Goal: Task Accomplishment & Management: Use online tool/utility

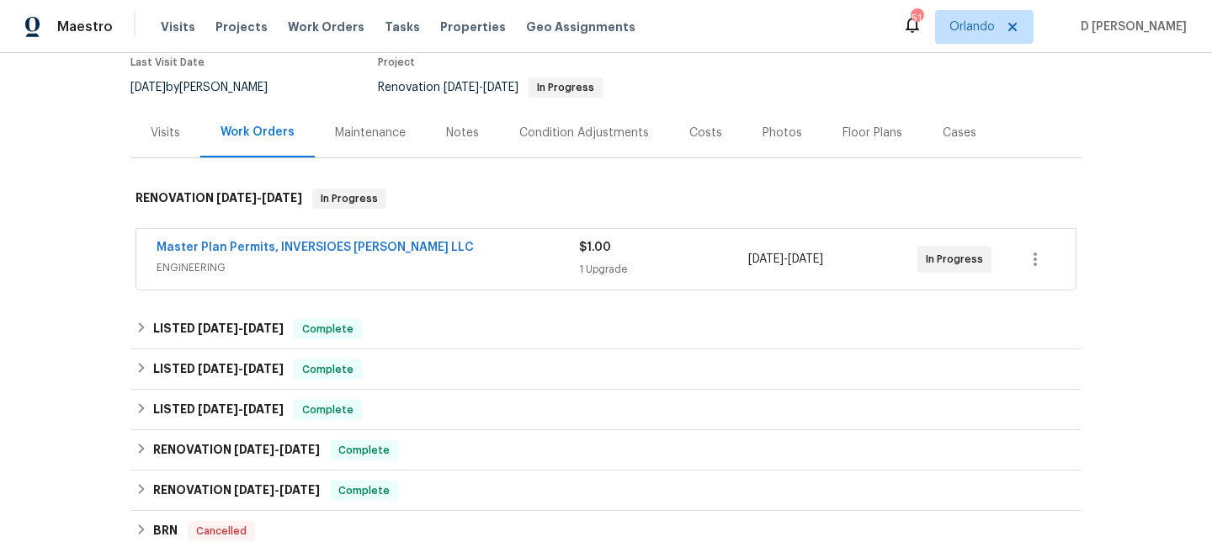
scroll to position [150, 0]
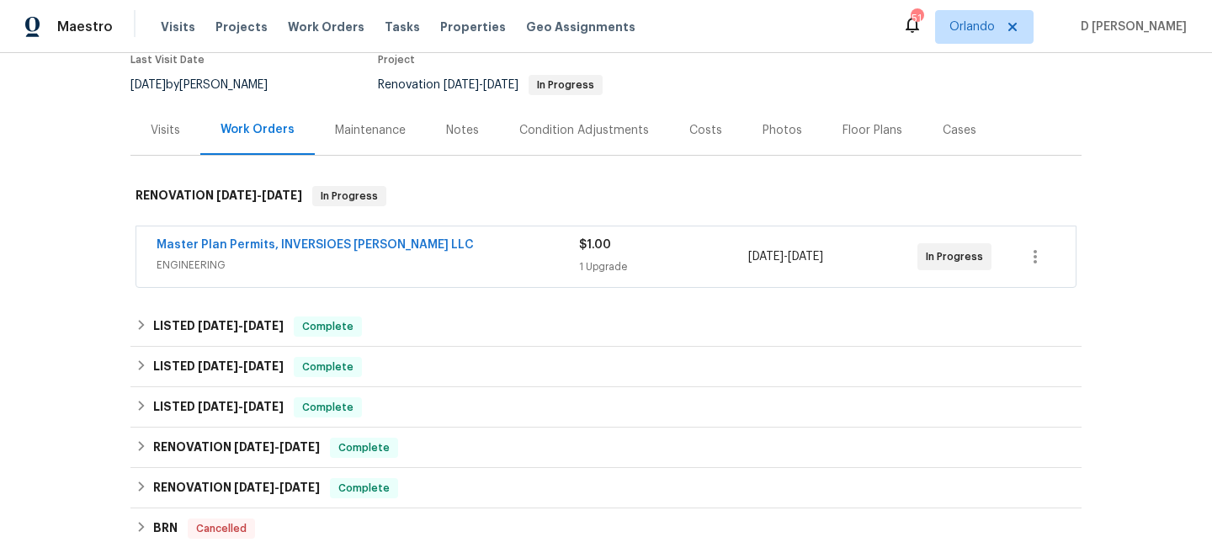
click at [348, 258] on span "ENGINEERING" at bounding box center [368, 265] width 423 height 17
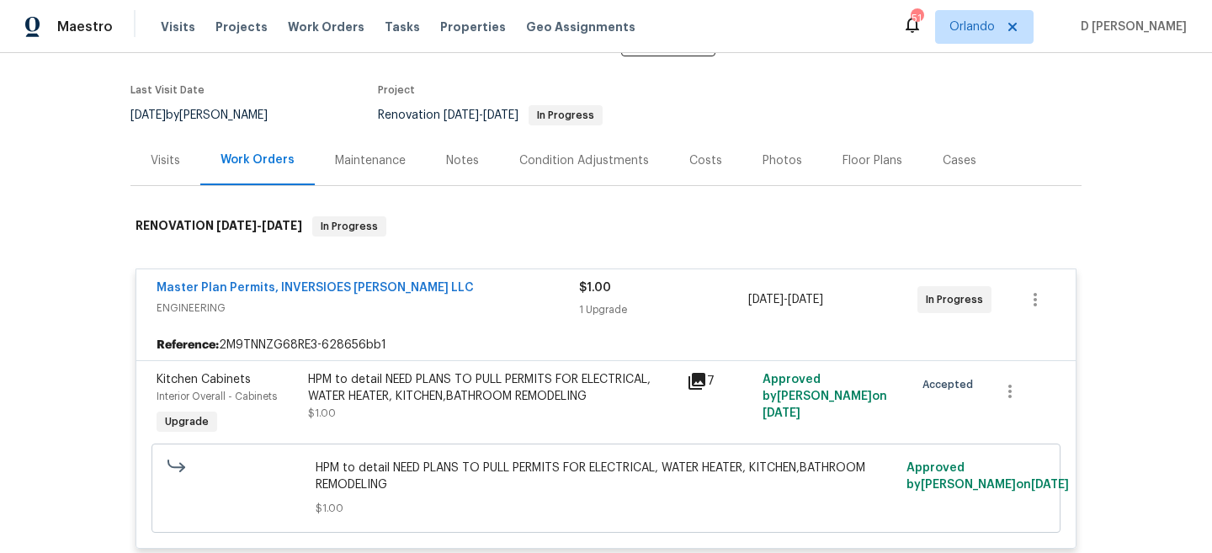
scroll to position [113, 0]
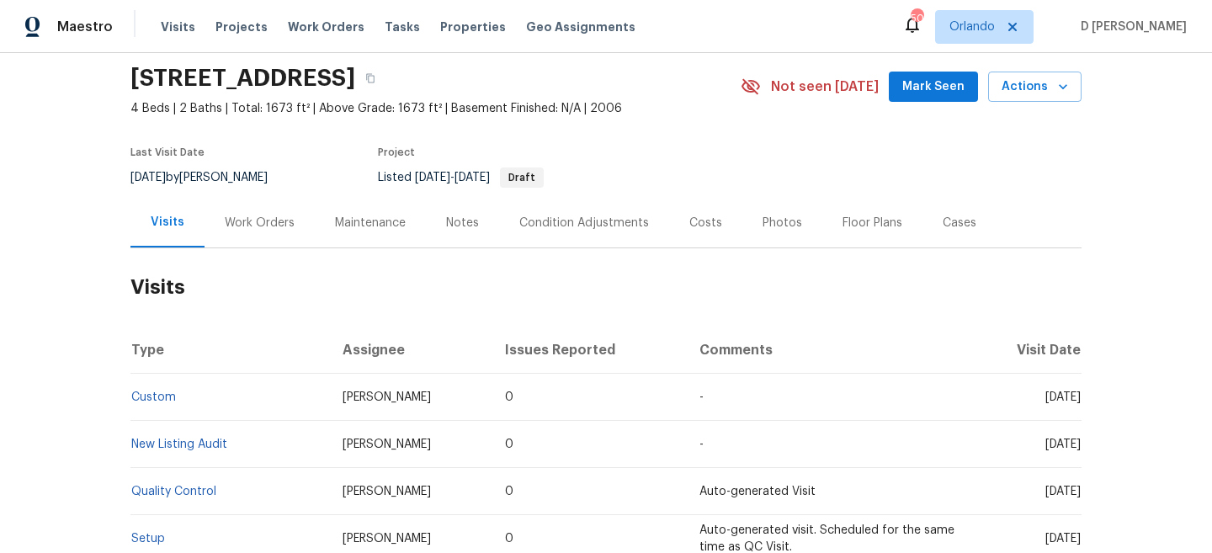
scroll to position [32, 0]
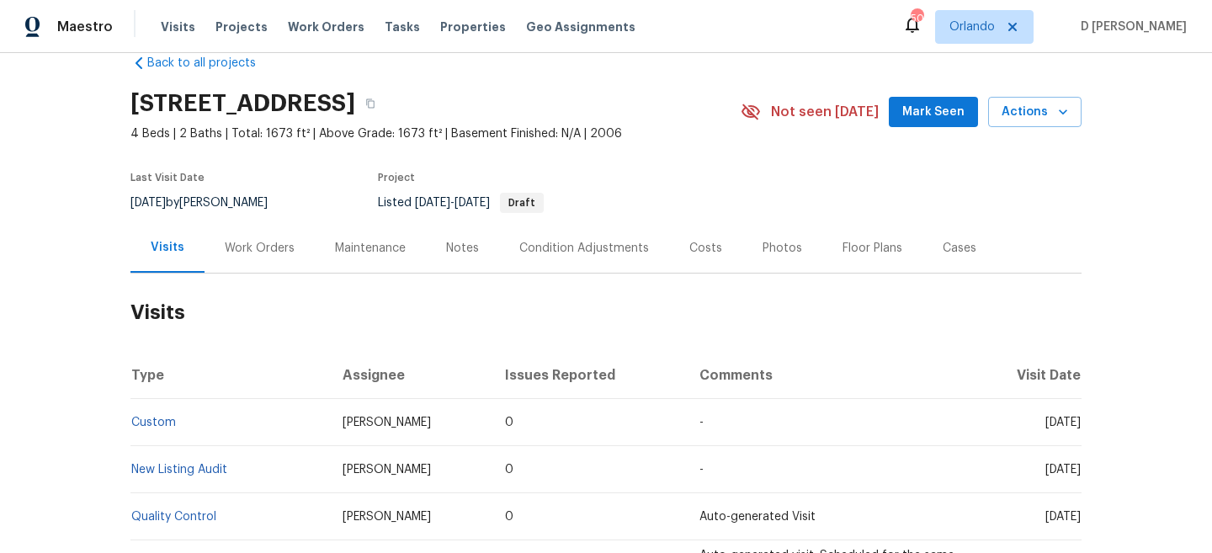
click at [269, 258] on div "Work Orders" at bounding box center [260, 248] width 110 height 50
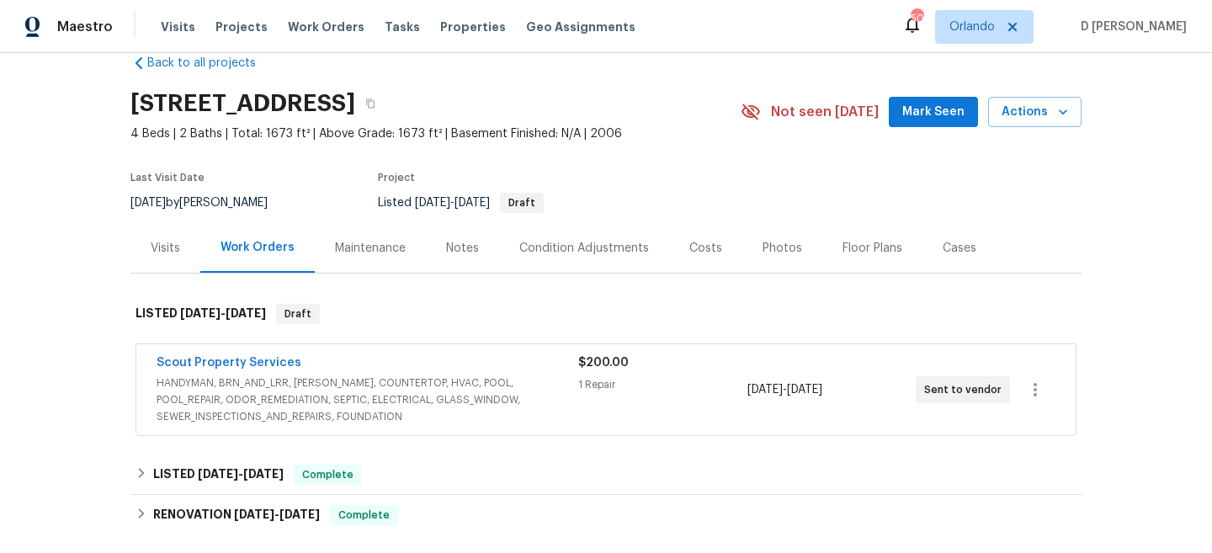
click at [172, 251] on div "Visits" at bounding box center [165, 248] width 29 height 17
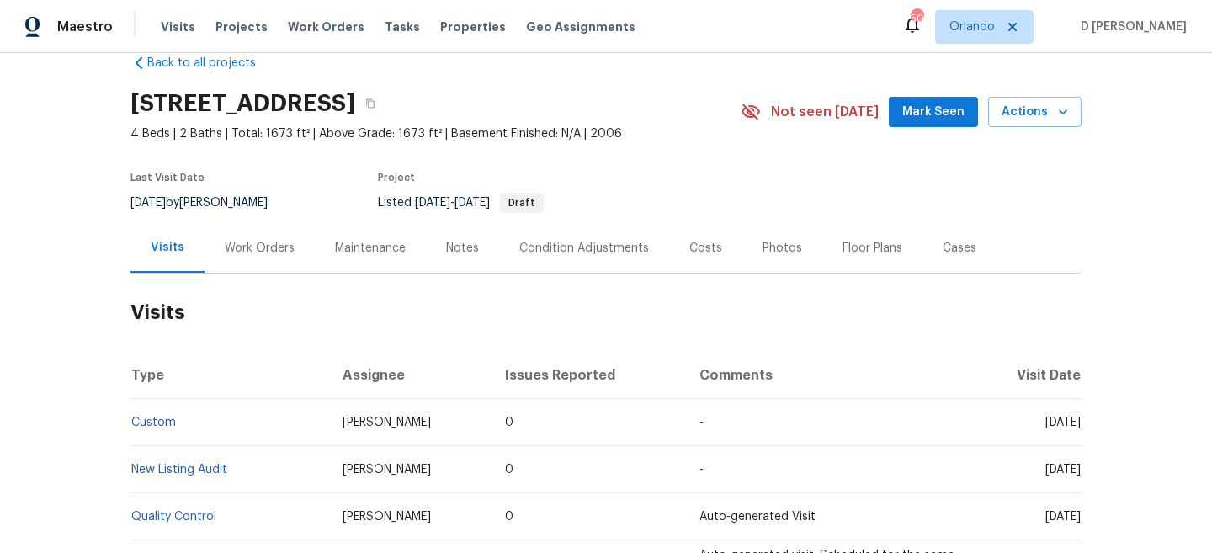
click at [968, 238] on div "Cases" at bounding box center [960, 248] width 74 height 50
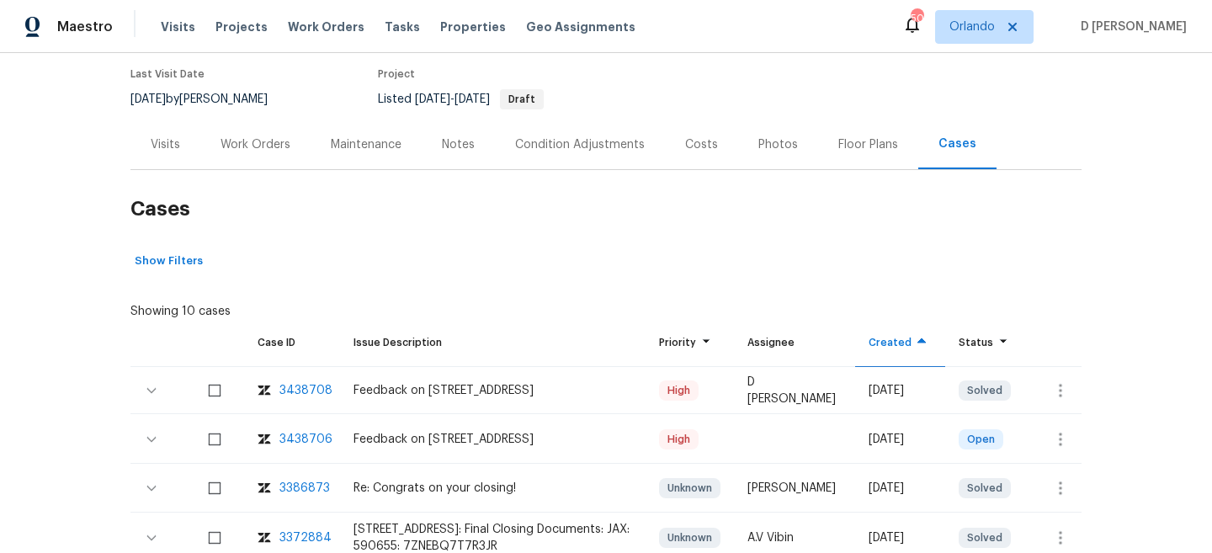
scroll to position [137, 0]
click at [164, 137] on div "Visits" at bounding box center [165, 143] width 29 height 17
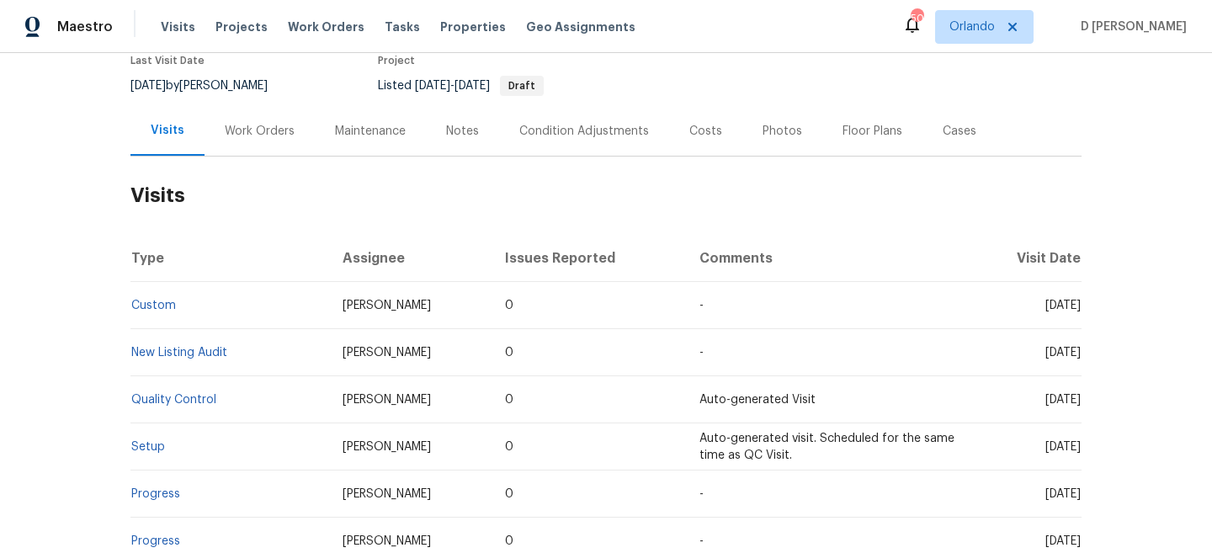
scroll to position [150, 0]
click at [160, 307] on link "Custom" at bounding box center [153, 305] width 45 height 12
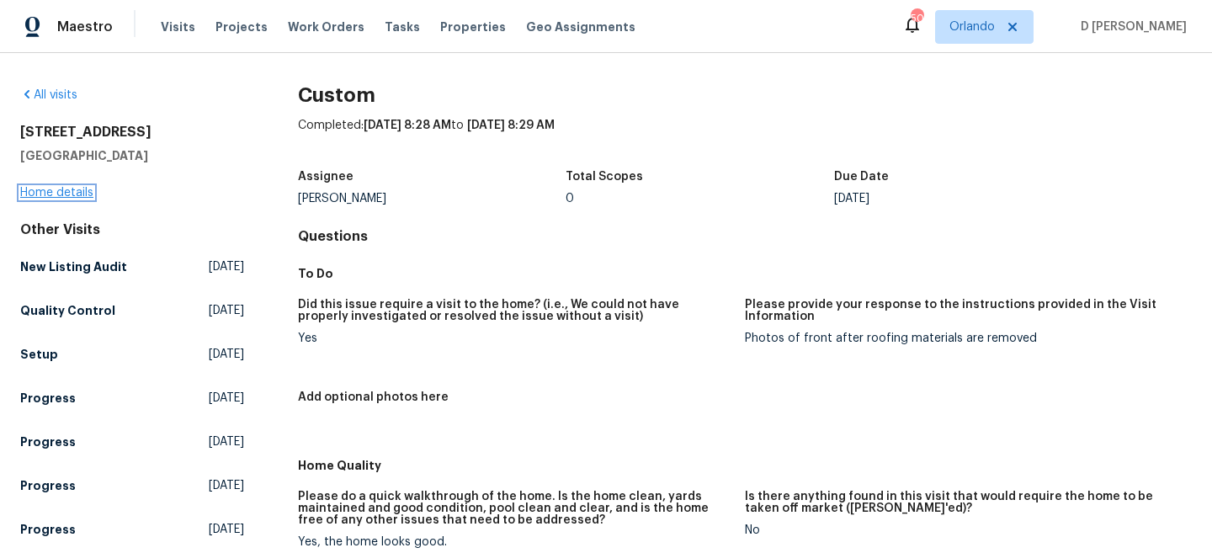
click at [56, 195] on link "Home details" at bounding box center [56, 193] width 73 height 12
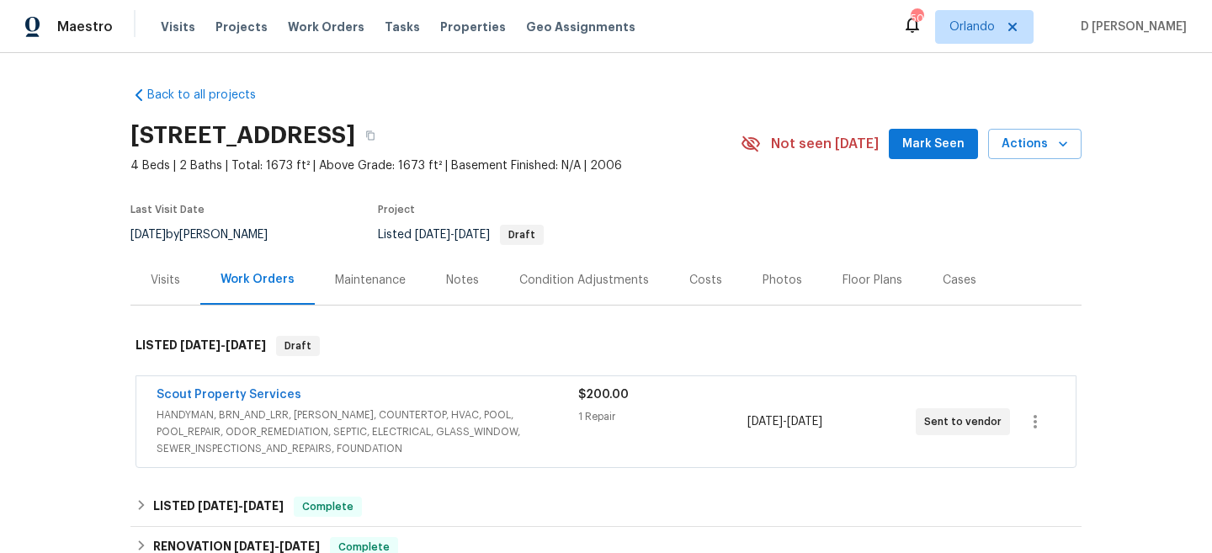
click at [954, 280] on div "Cases" at bounding box center [960, 280] width 34 height 17
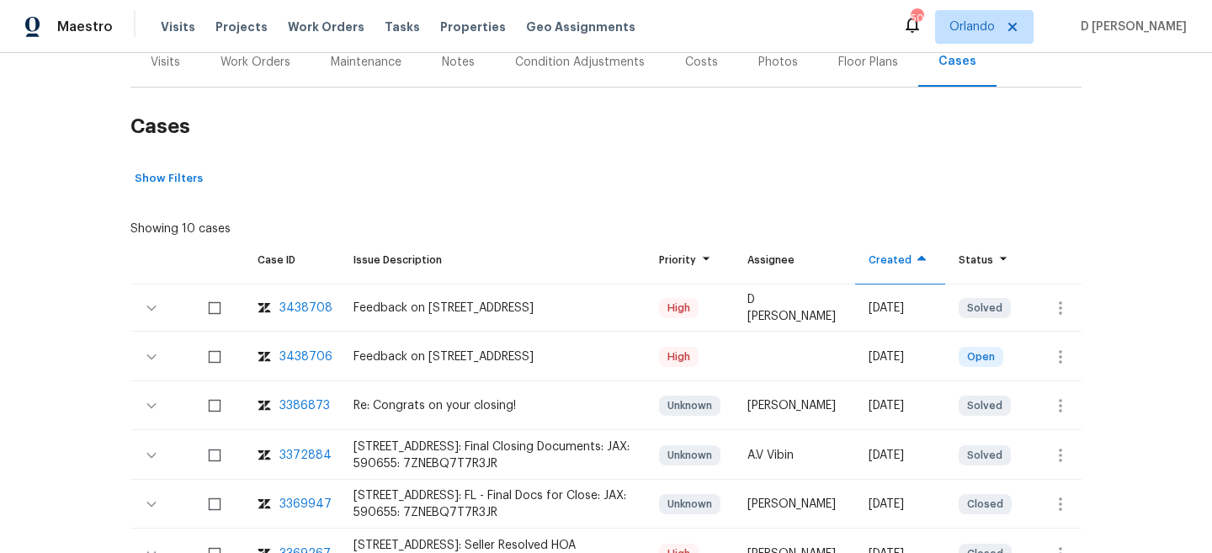
scroll to position [327, 0]
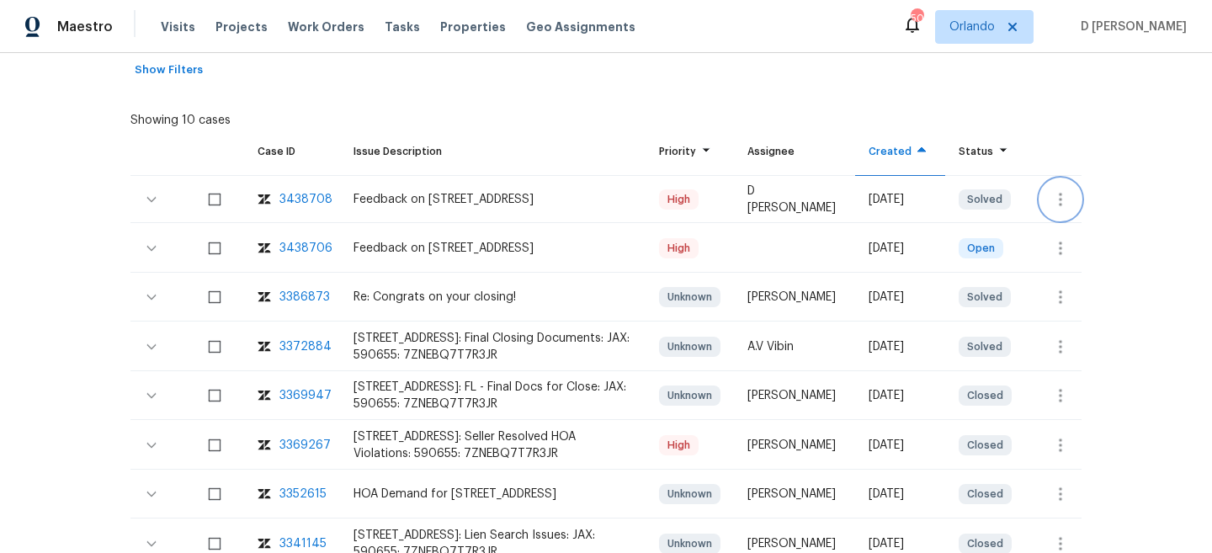
click at [1061, 199] on icon "button" at bounding box center [1060, 199] width 3 height 13
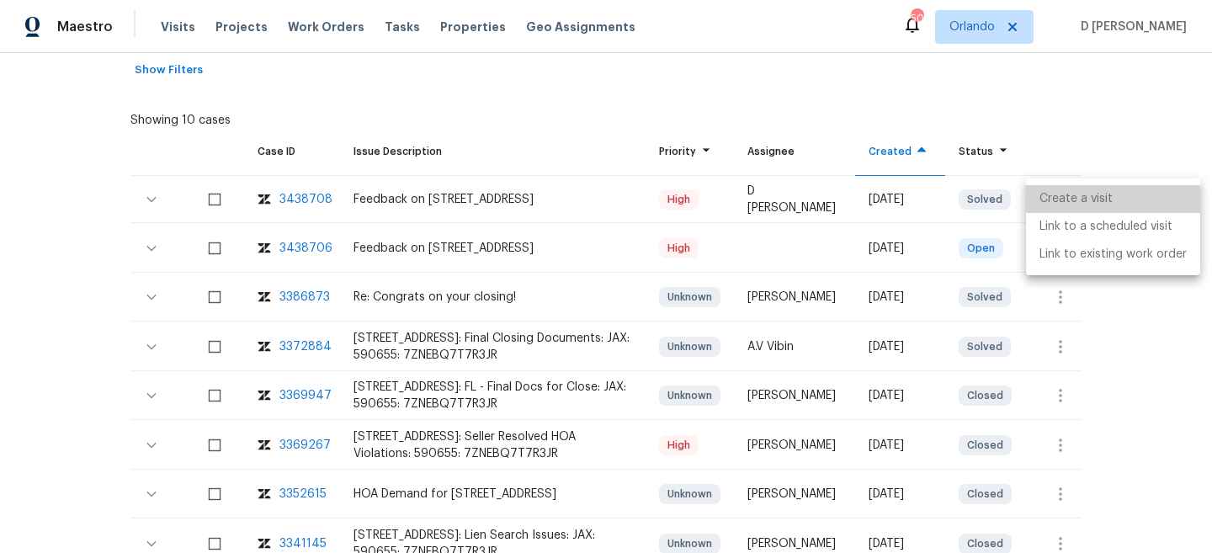
click at [1067, 205] on li "Create a visit" at bounding box center [1113, 199] width 174 height 28
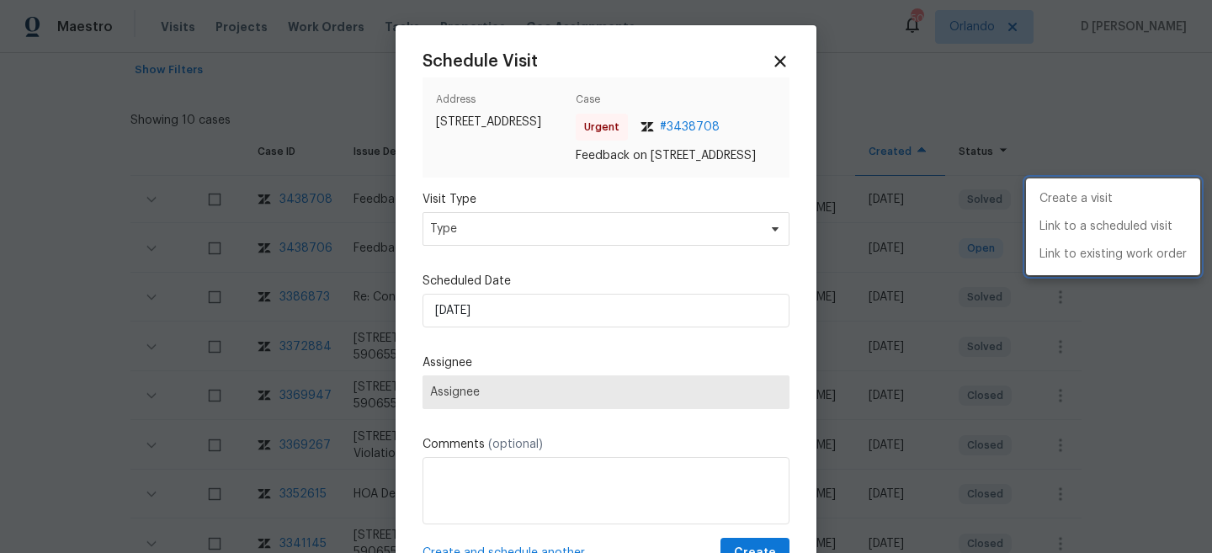
click at [605, 247] on div at bounding box center [606, 276] width 1212 height 553
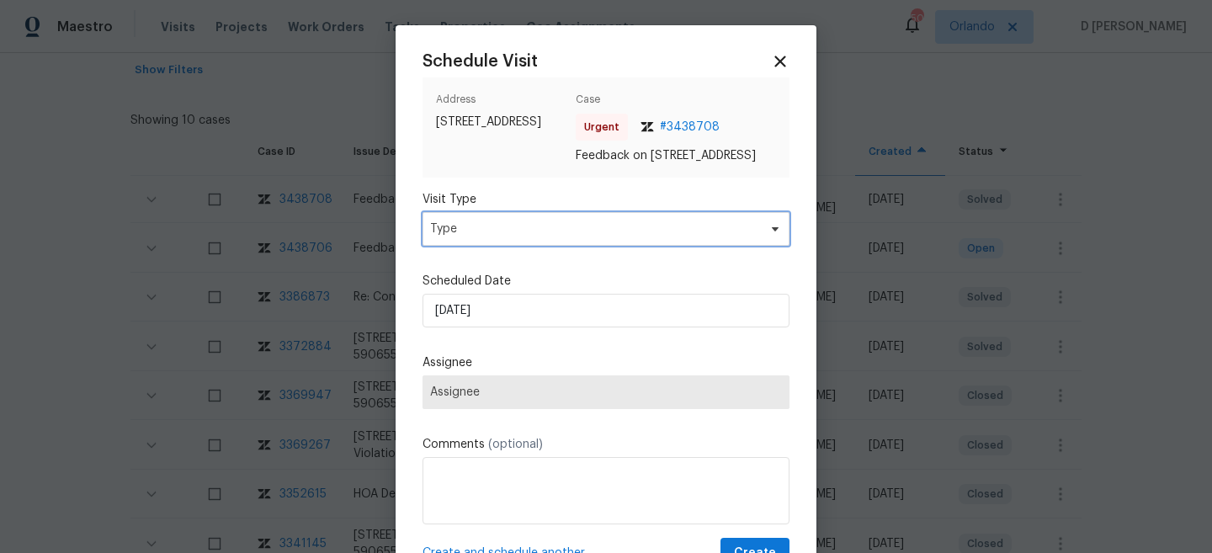
click at [559, 246] on span "Type" at bounding box center [606, 229] width 367 height 34
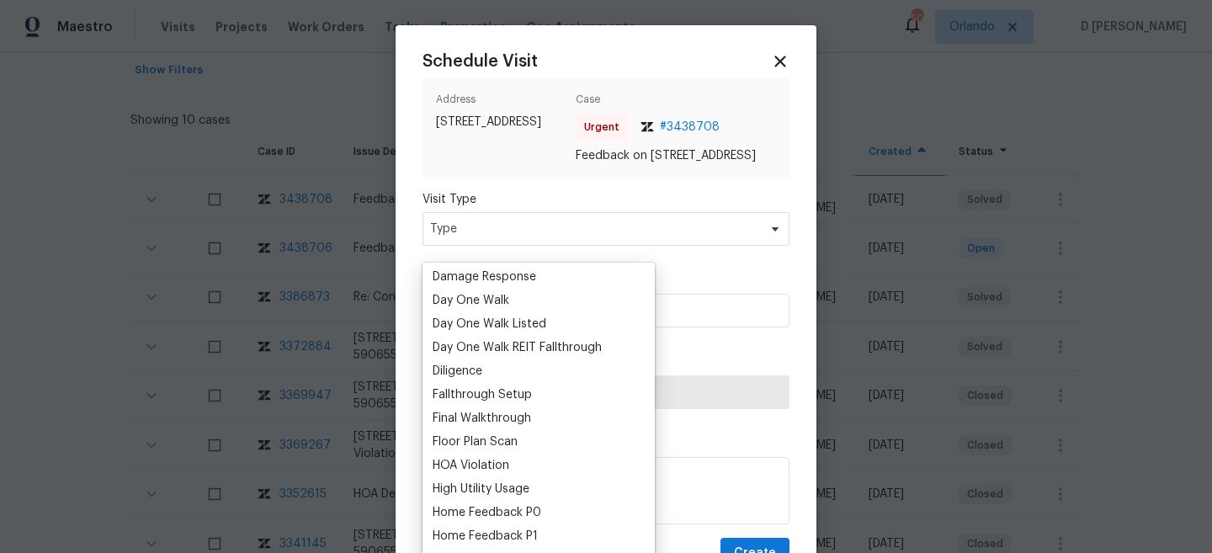
scroll to position [338, 0]
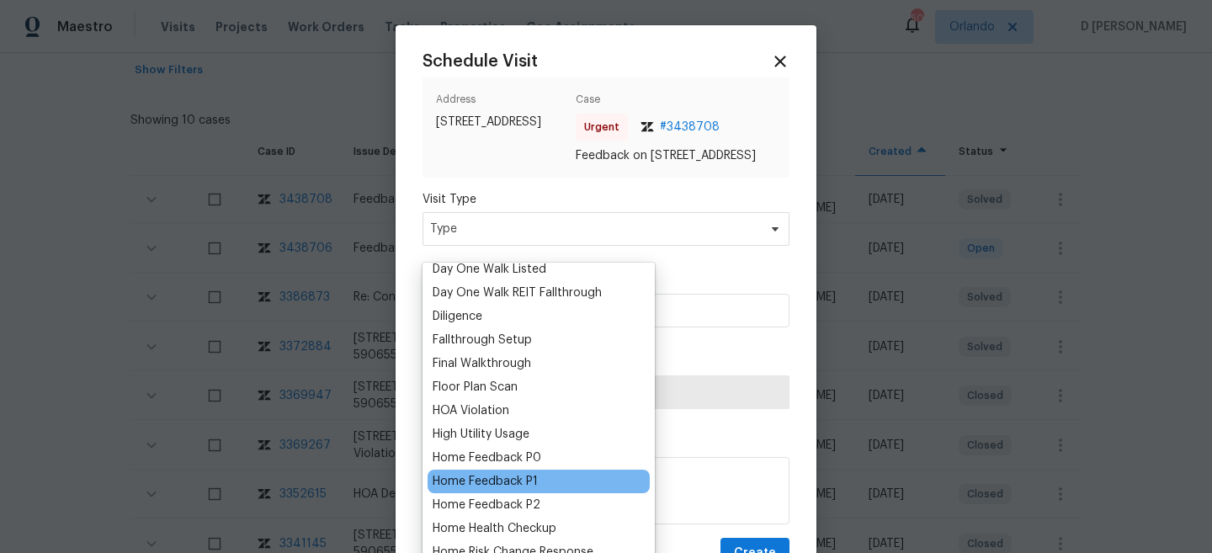
click at [533, 480] on div "Home Feedback P1" at bounding box center [485, 481] width 105 height 17
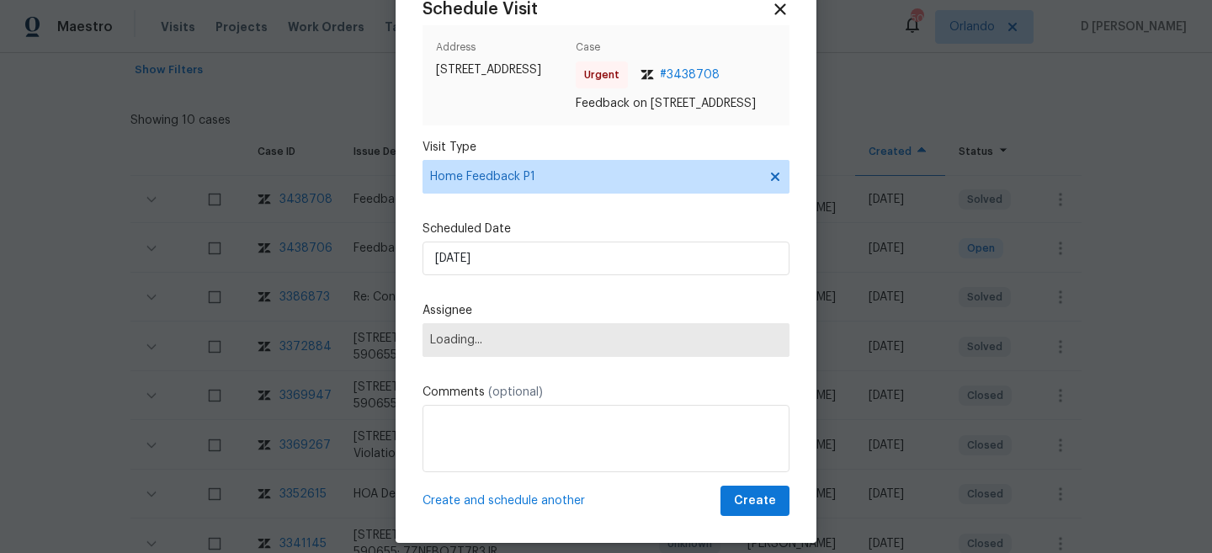
scroll to position [84, 0]
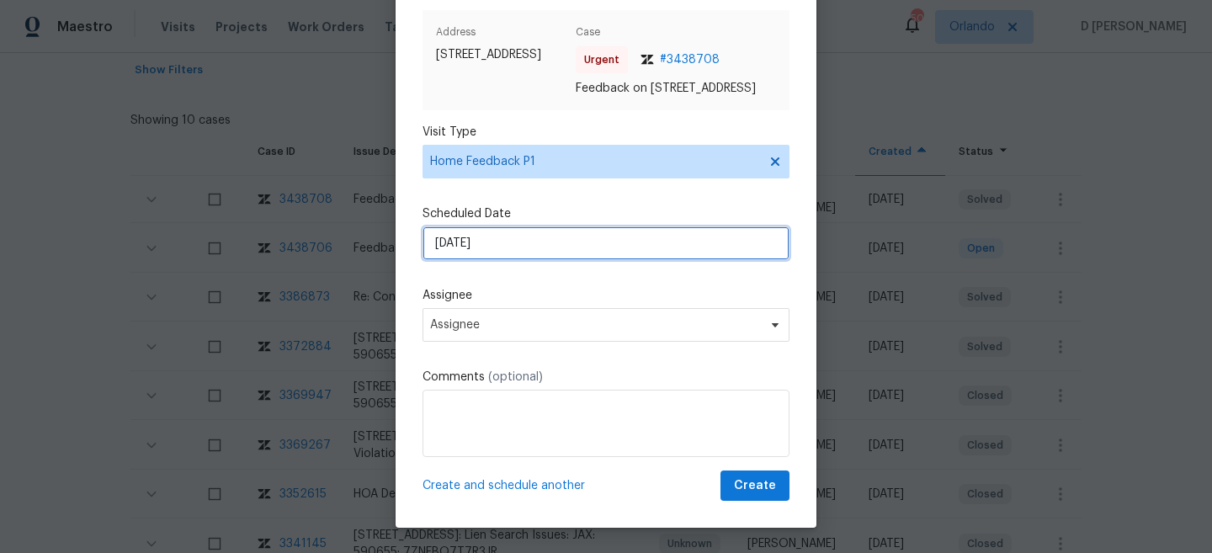
click at [558, 247] on input "26/08/2025" at bounding box center [606, 243] width 367 height 34
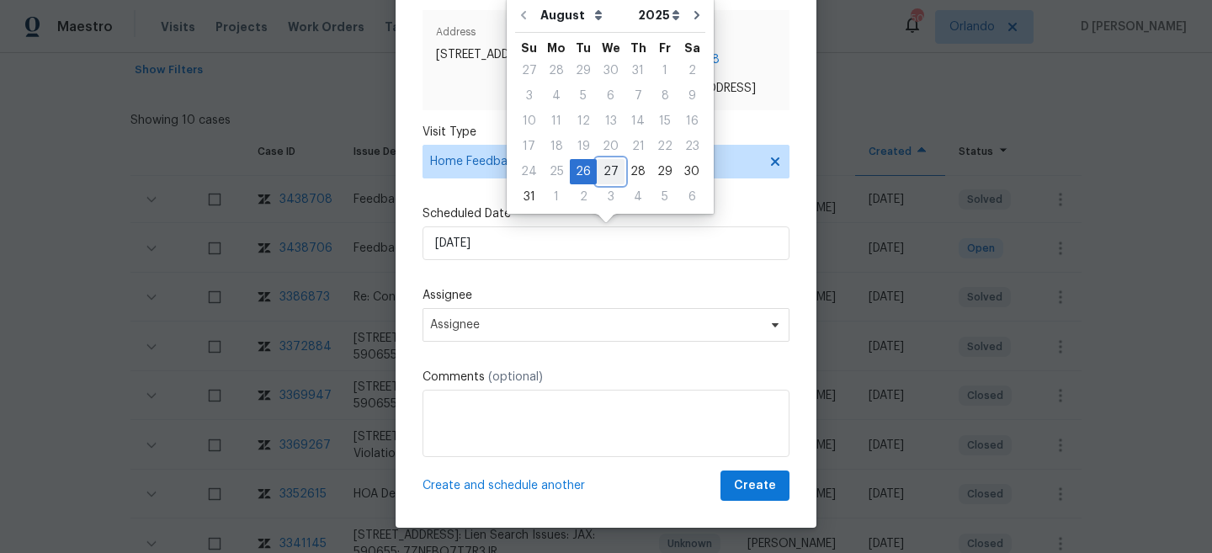
click at [602, 165] on div "27" at bounding box center [611, 172] width 28 height 24
type input "27/08/2025"
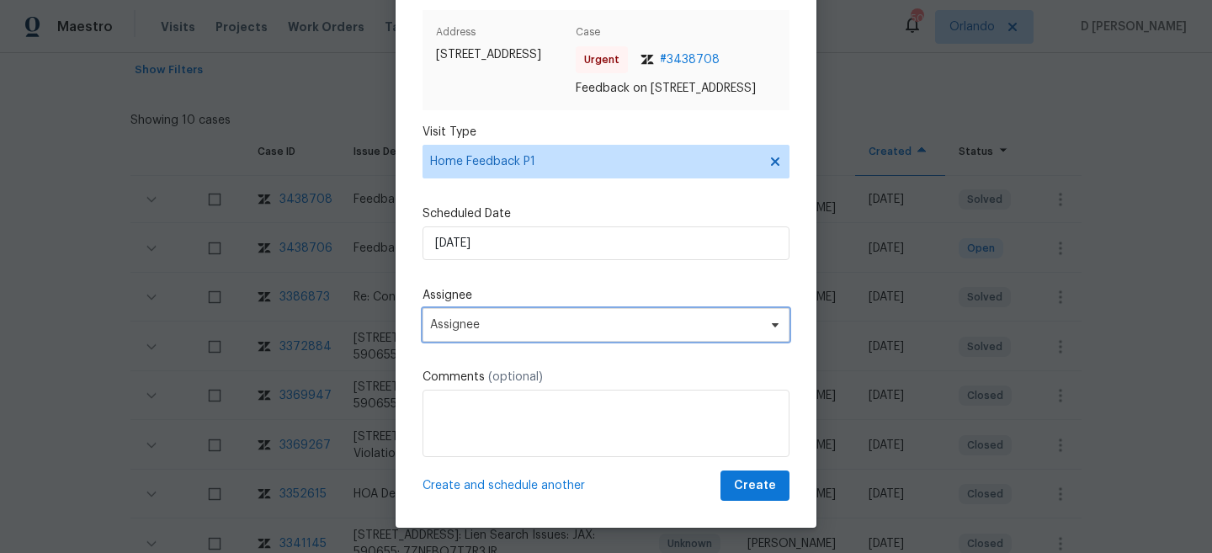
click at [563, 335] on span "Assignee" at bounding box center [606, 325] width 367 height 34
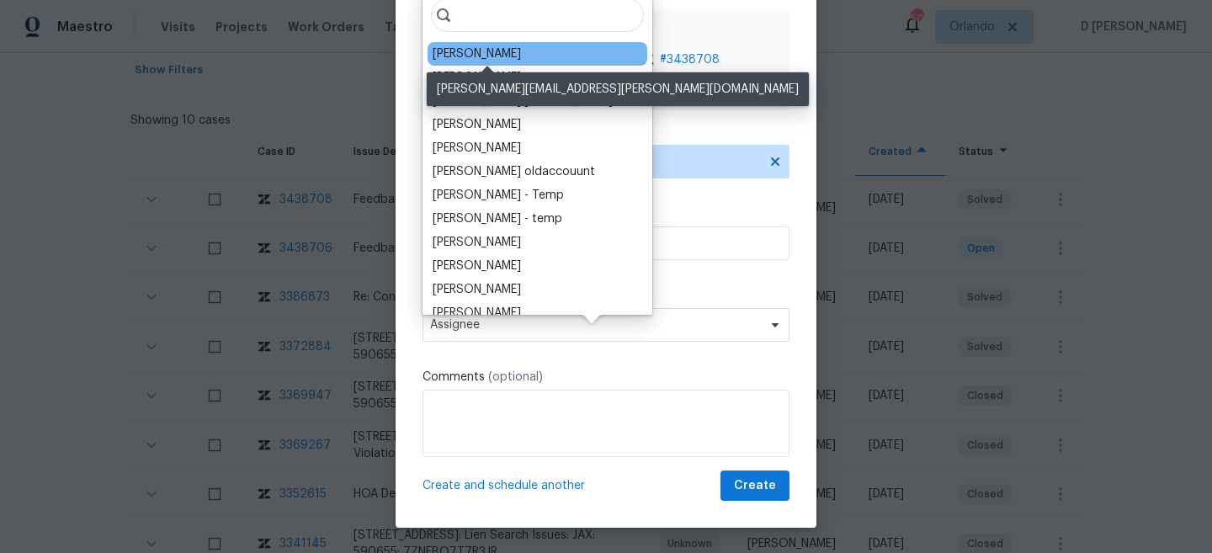
click at [509, 56] on div "Melissa Mossbrooks" at bounding box center [477, 53] width 88 height 17
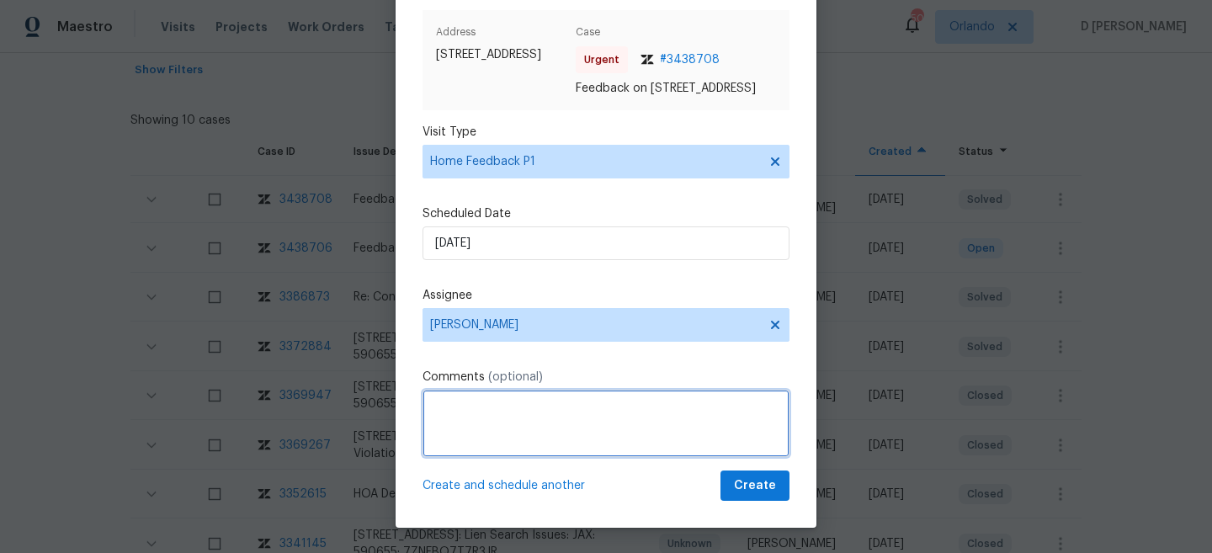
click at [492, 410] on textarea at bounding box center [606, 423] width 367 height 67
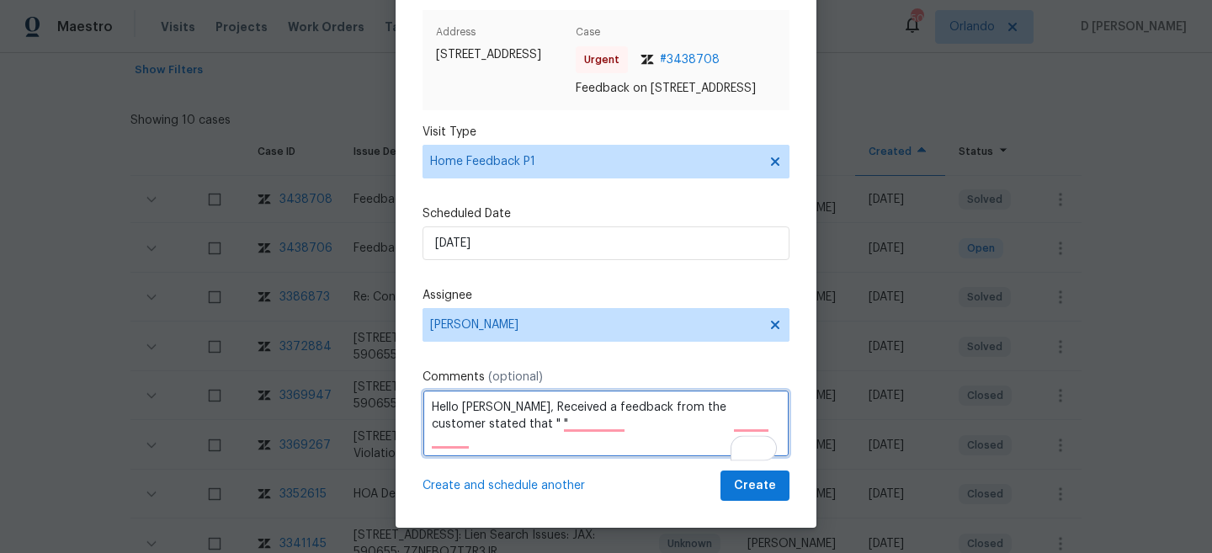
paste textarea "Black mold on HVAC"
click at [605, 425] on textarea "Hello Melissa, Received a feedback from the customer stated that " Black mold o…" at bounding box center [606, 423] width 367 height 67
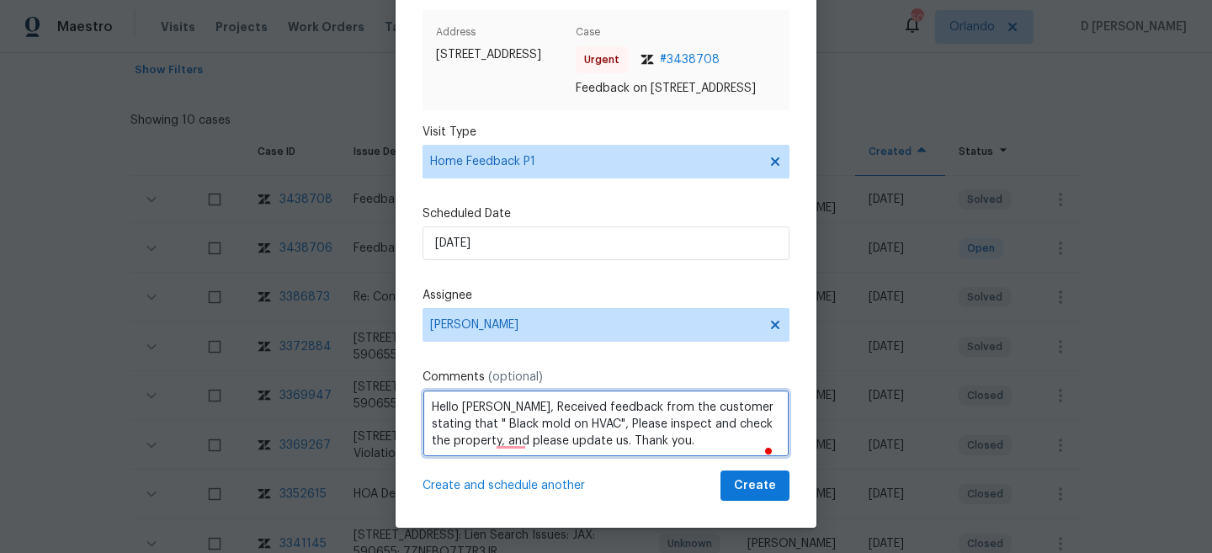
click at [685, 440] on textarea "Hello Melissa, Received feedback from the customer stating that " Black mold on…" at bounding box center [606, 423] width 367 height 67
type textarea "Hello Melissa, Received feedback from the customer stating that " Black mold on…"
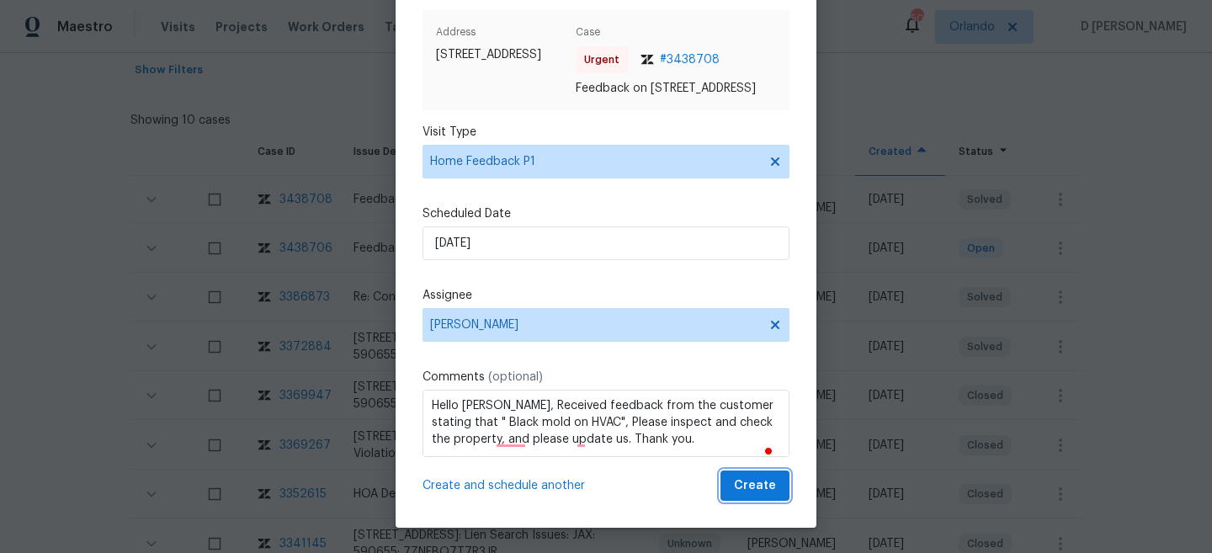
click at [752, 486] on span "Create" at bounding box center [755, 486] width 42 height 21
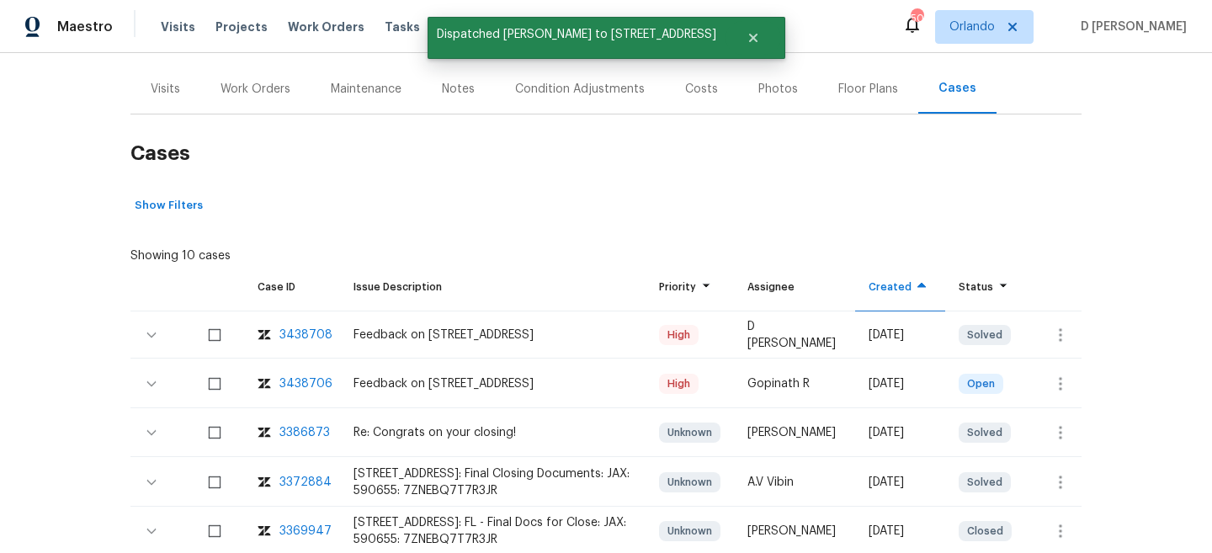
scroll to position [172, 0]
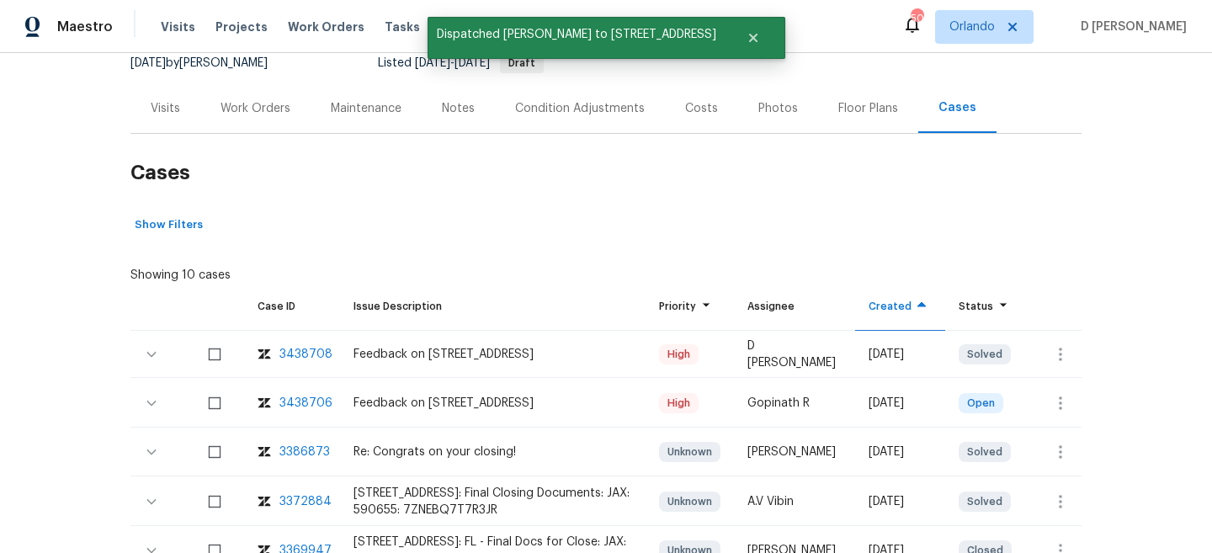
click at [168, 107] on div "Visits" at bounding box center [165, 108] width 29 height 17
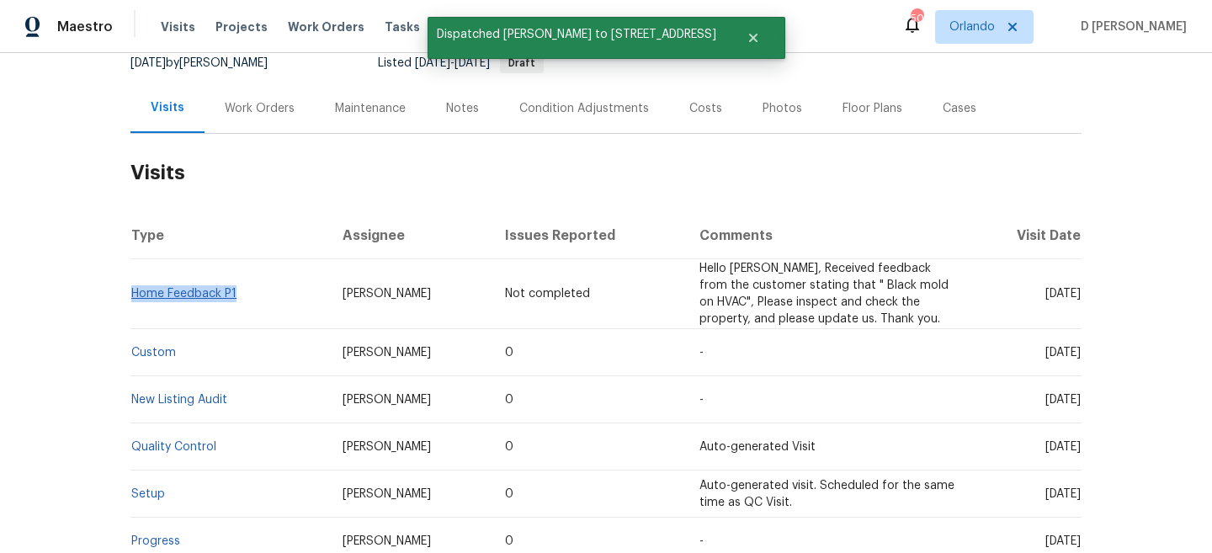
drag, startPoint x: 242, startPoint y: 290, endPoint x: 132, endPoint y: 290, distance: 110.3
click at [132, 290] on td "Home Feedback P1" at bounding box center [229, 294] width 199 height 70
copy link "Home Feedback P1"
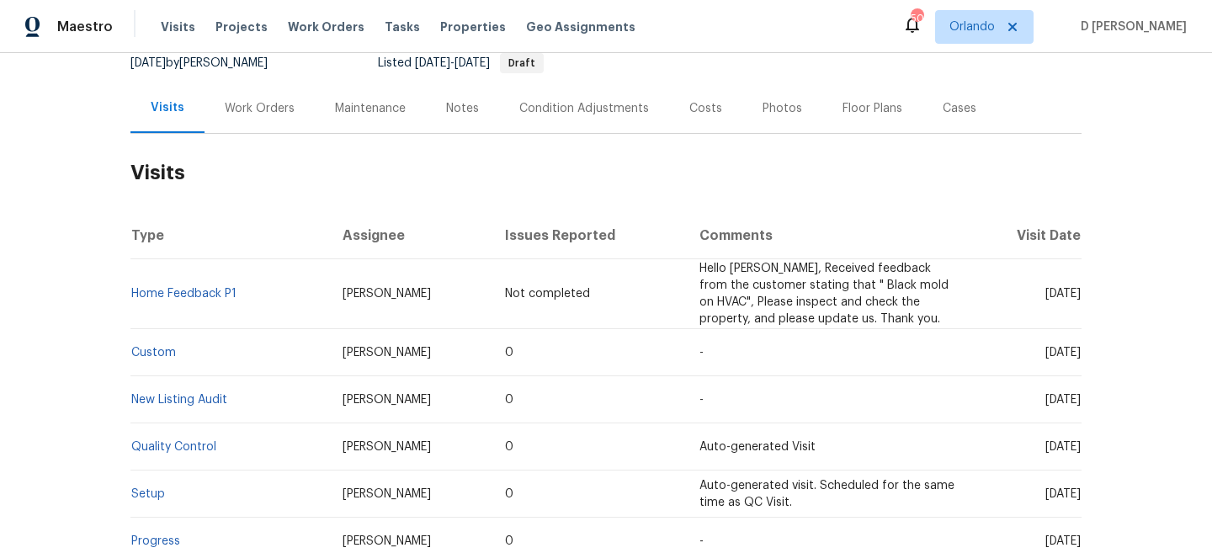
click at [464, 268] on td "Melissa Mossbrooks" at bounding box center [410, 294] width 163 height 70
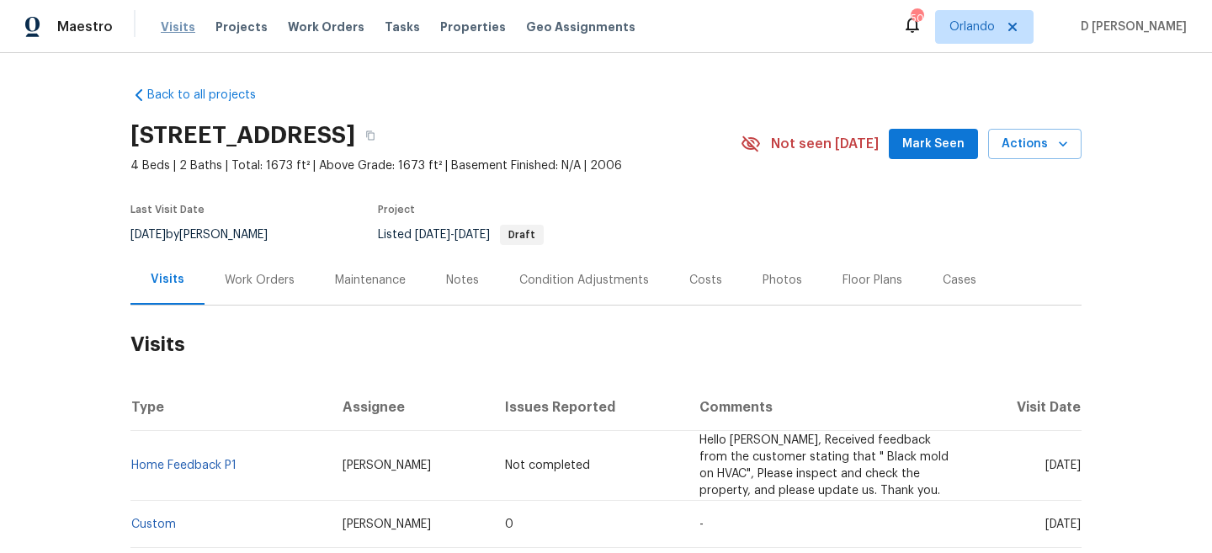
click at [181, 29] on span "Visits" at bounding box center [178, 27] width 35 height 17
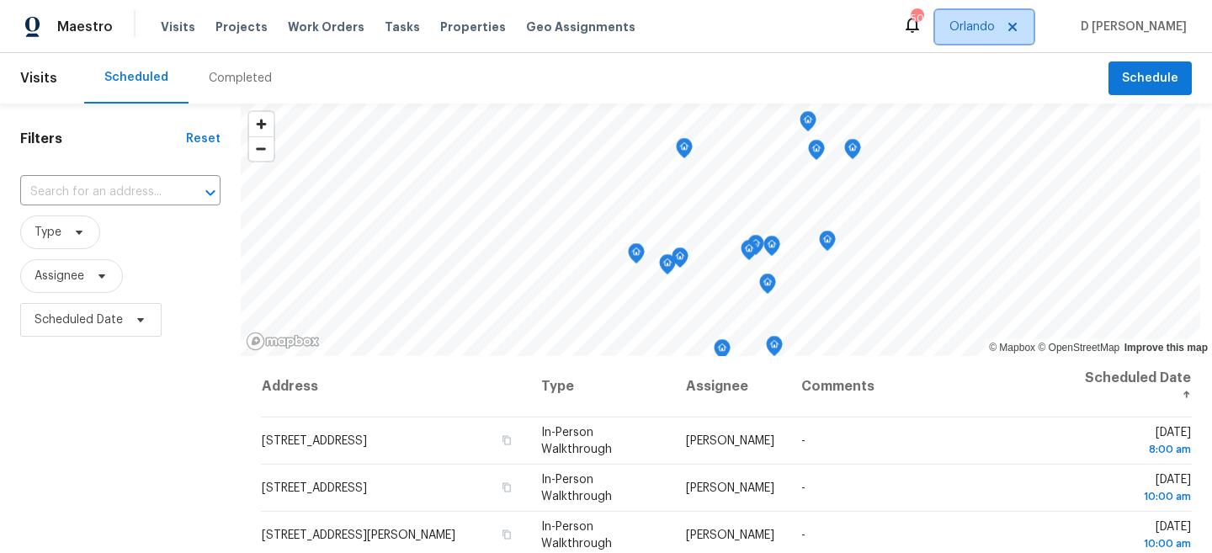
click at [1019, 32] on icon at bounding box center [1012, 26] width 13 height 13
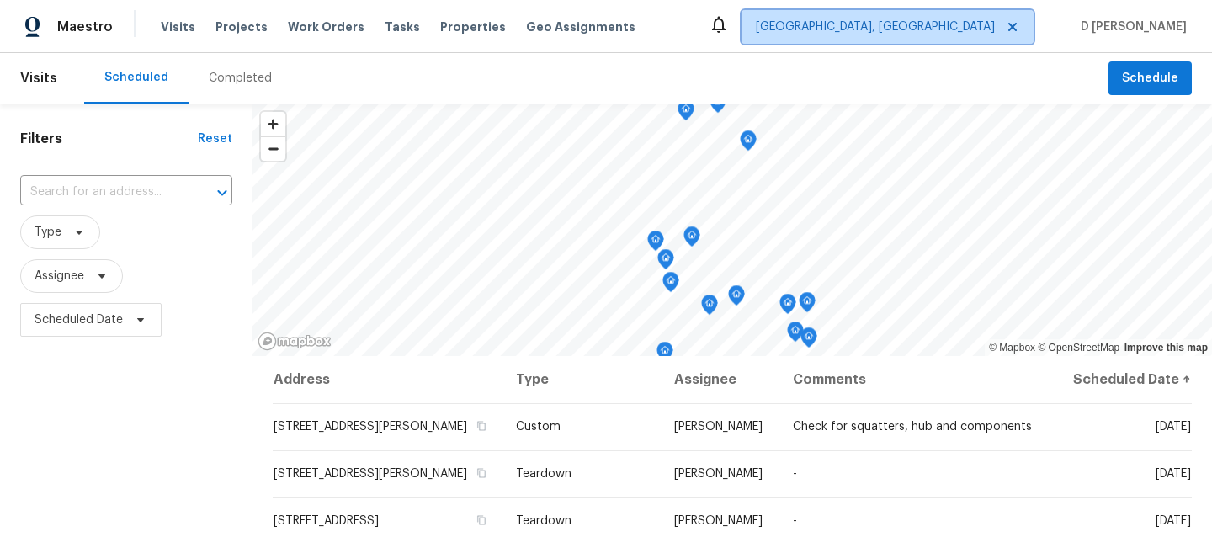
click at [995, 34] on span "Albuquerque, NM" at bounding box center [875, 27] width 239 height 17
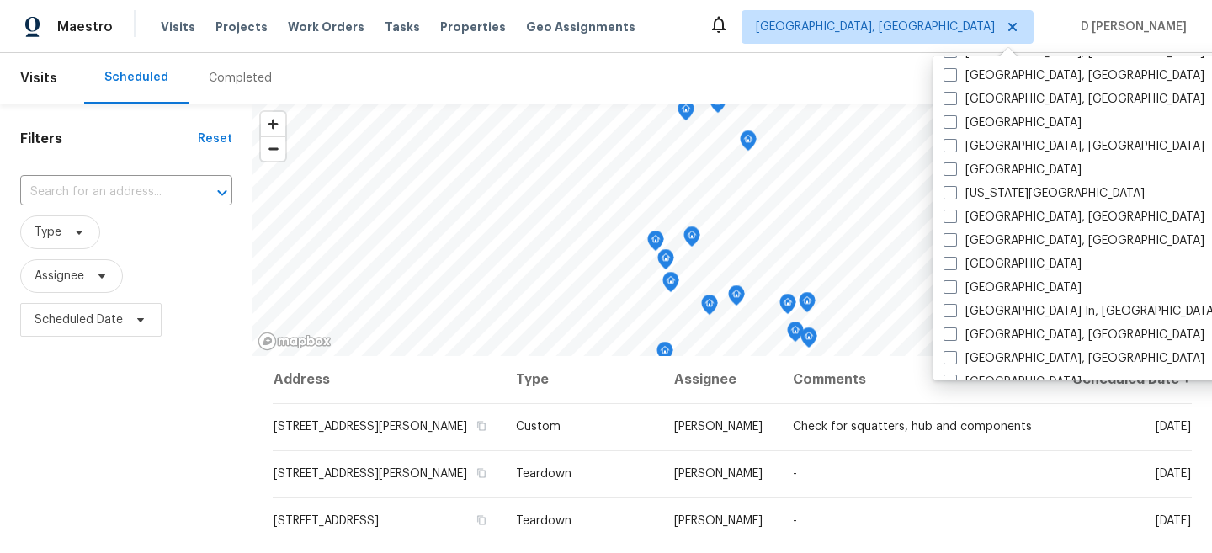
scroll to position [516, 0]
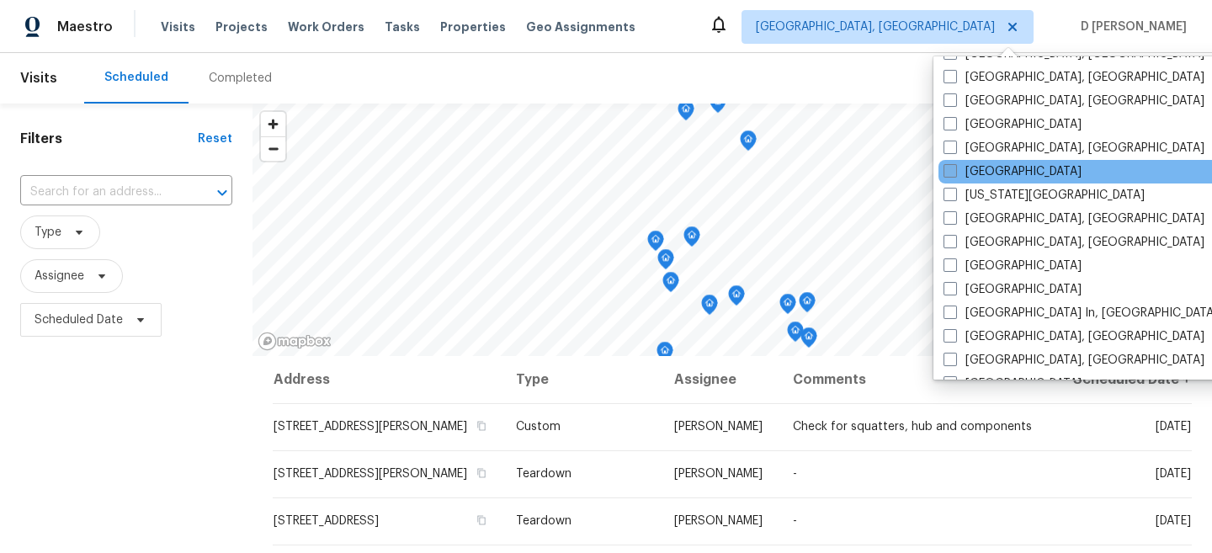
click at [988, 174] on label "Jacksonville" at bounding box center [1013, 171] width 138 height 17
click at [955, 174] on input "Jacksonville" at bounding box center [949, 168] width 11 height 11
checkbox input "true"
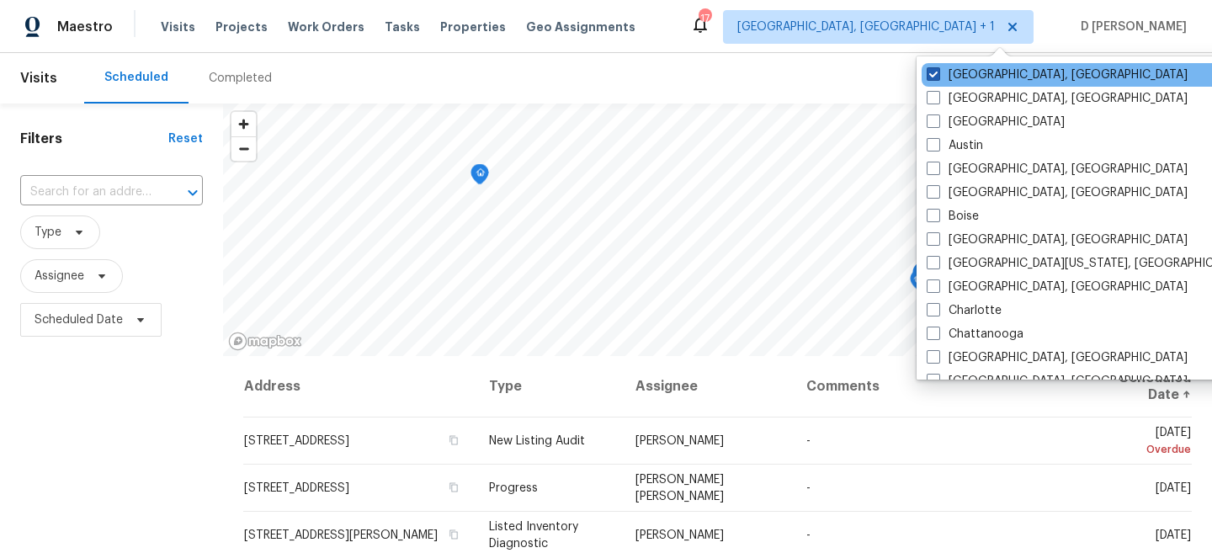
click at [935, 75] on span at bounding box center [933, 73] width 13 height 13
click at [935, 75] on input "Albuquerque, NM" at bounding box center [932, 71] width 11 height 11
checkbox input "false"
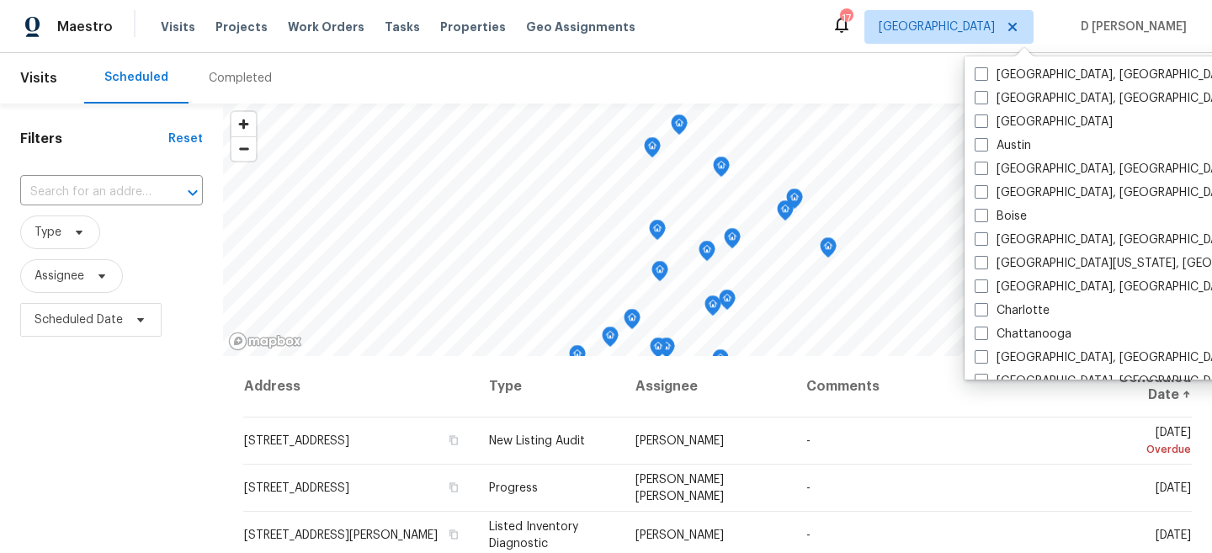
click at [853, 53] on div "Scheduled Completed" at bounding box center [596, 78] width 1024 height 51
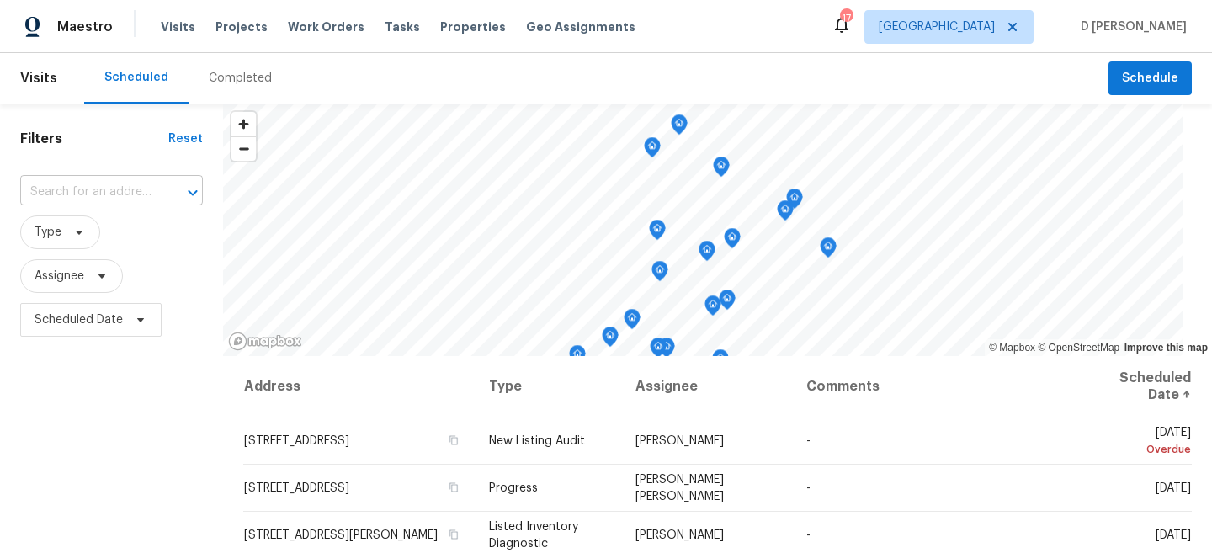
click at [152, 196] on input "text" at bounding box center [88, 192] width 136 height 26
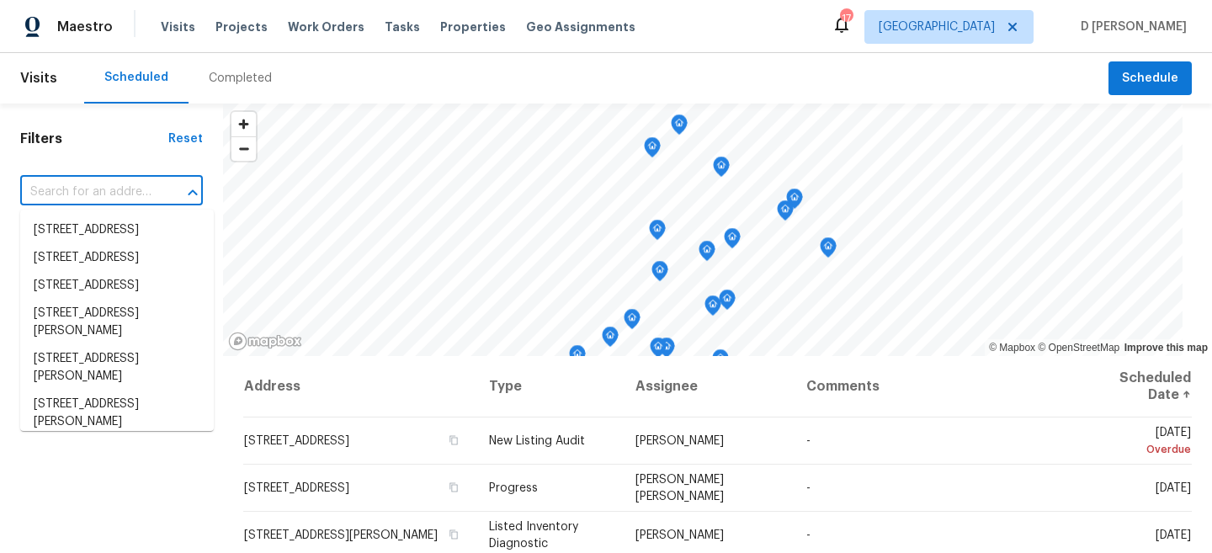
paste input "11563 Oak Meadow Ln, Jacksonville, FL 32218"
type input "11563 Oak Meadow Ln, Jacksonville, FL 32218"
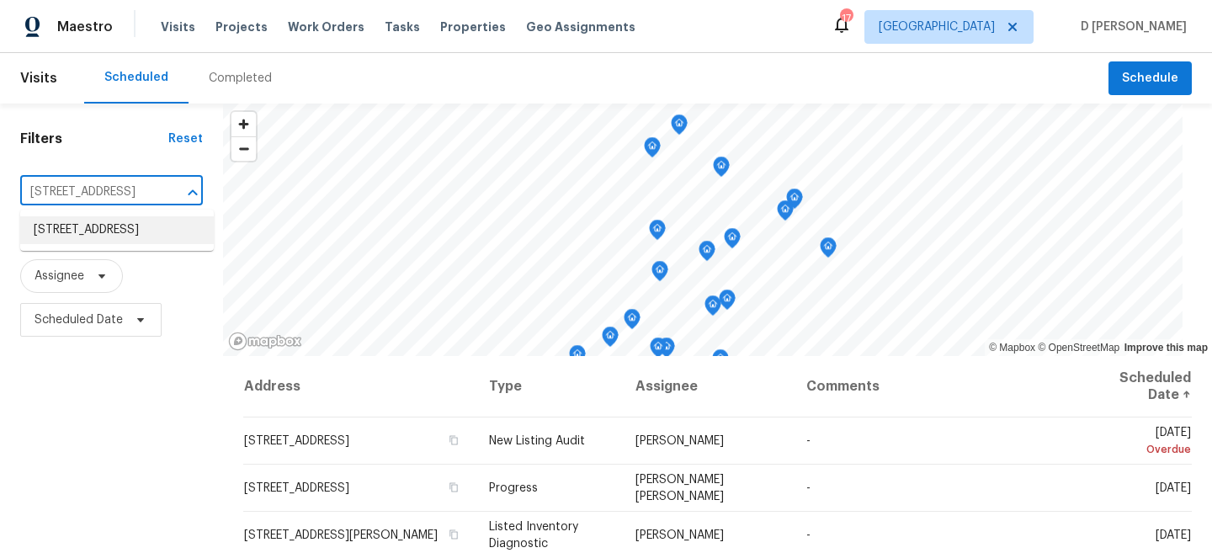
click at [107, 244] on li "11563 Oak Meadow Ln, Jacksonville, FL 32218" at bounding box center [117, 230] width 194 height 28
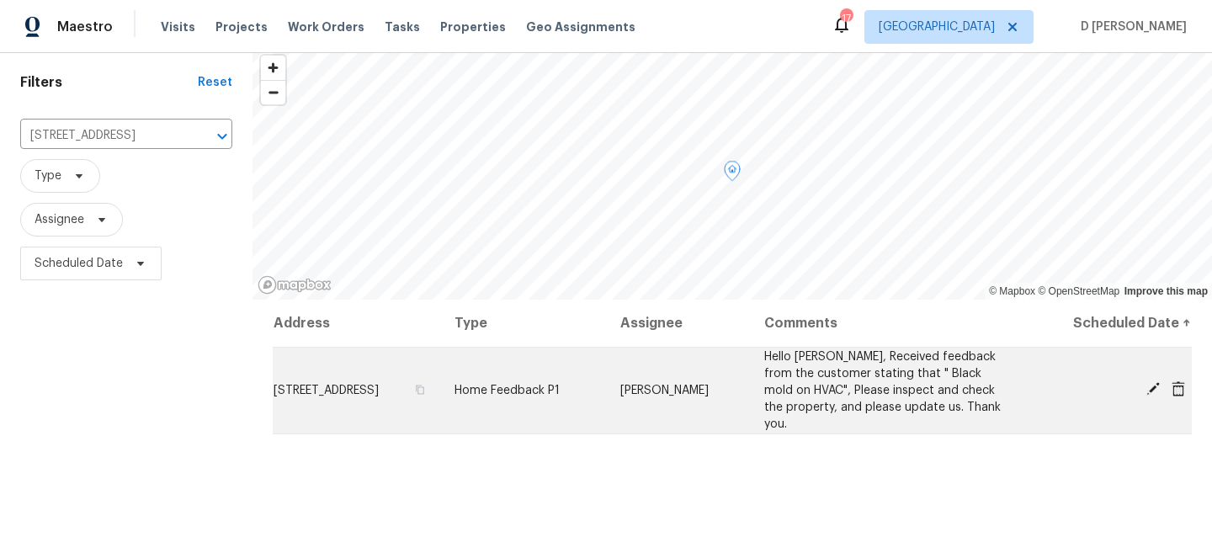
scroll to position [72, 0]
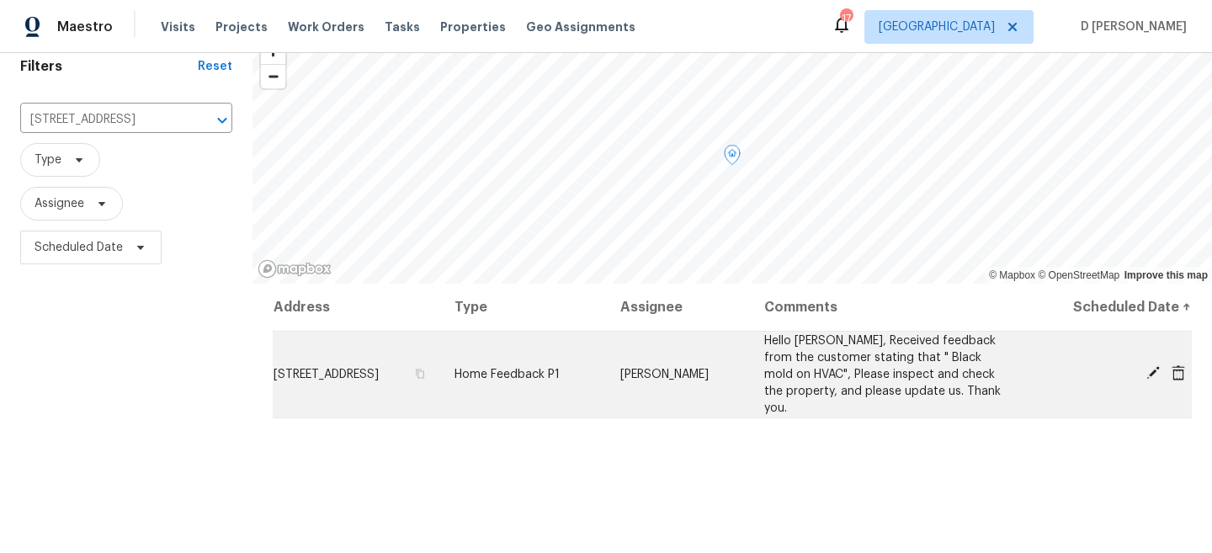
click at [1175, 378] on icon at bounding box center [1178, 372] width 15 height 15
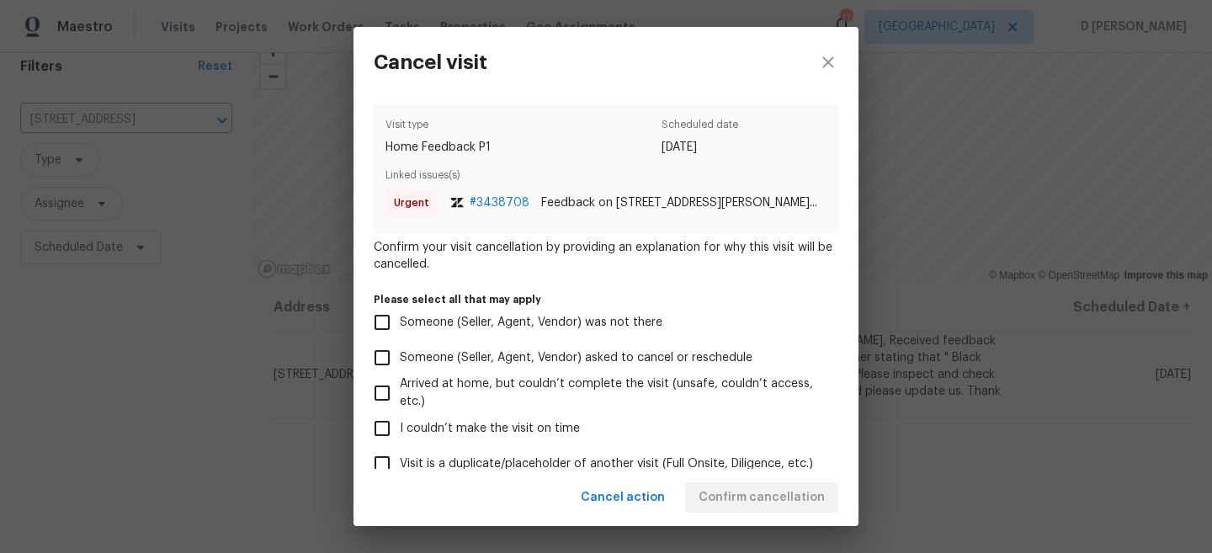
scroll to position [205, 0]
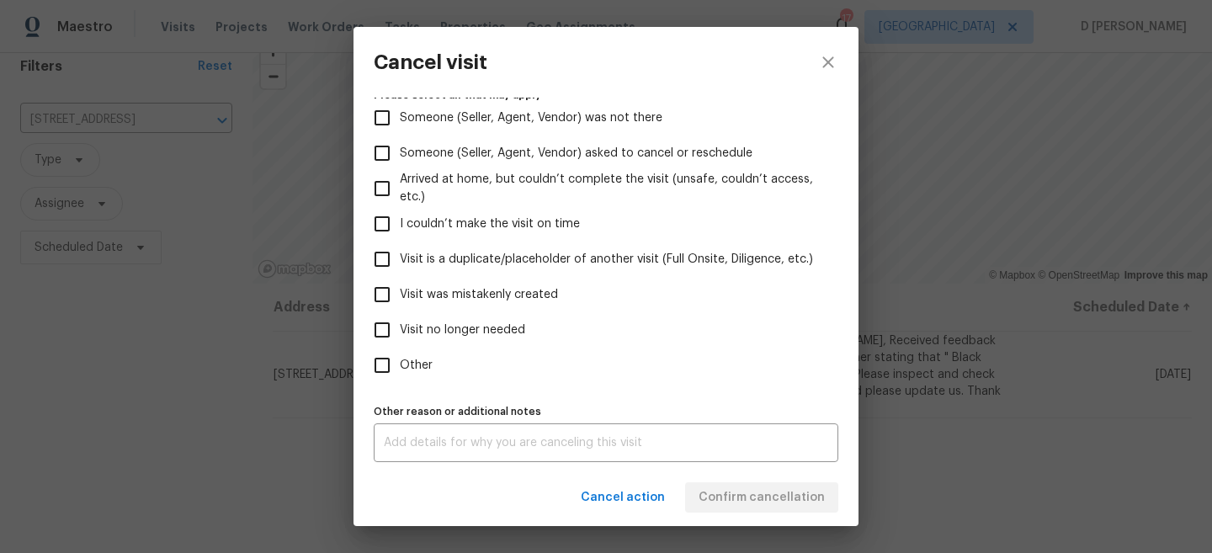
click at [385, 291] on input "Visit was mistakenly created" at bounding box center [381, 294] width 35 height 35
checkbox input "true"
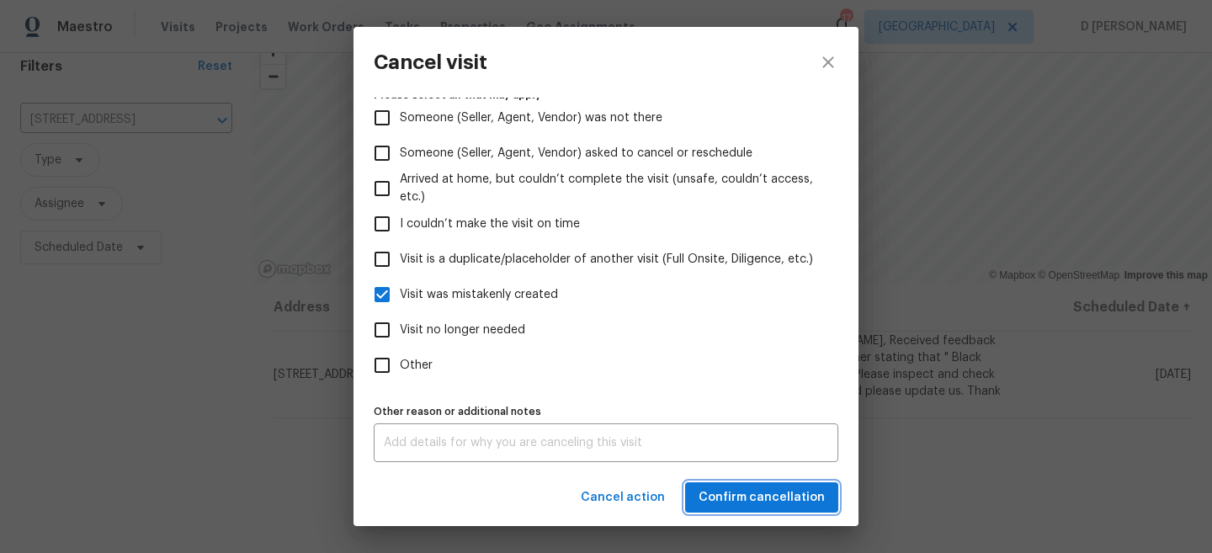
click at [777, 502] on span "Confirm cancellation" at bounding box center [762, 497] width 126 height 21
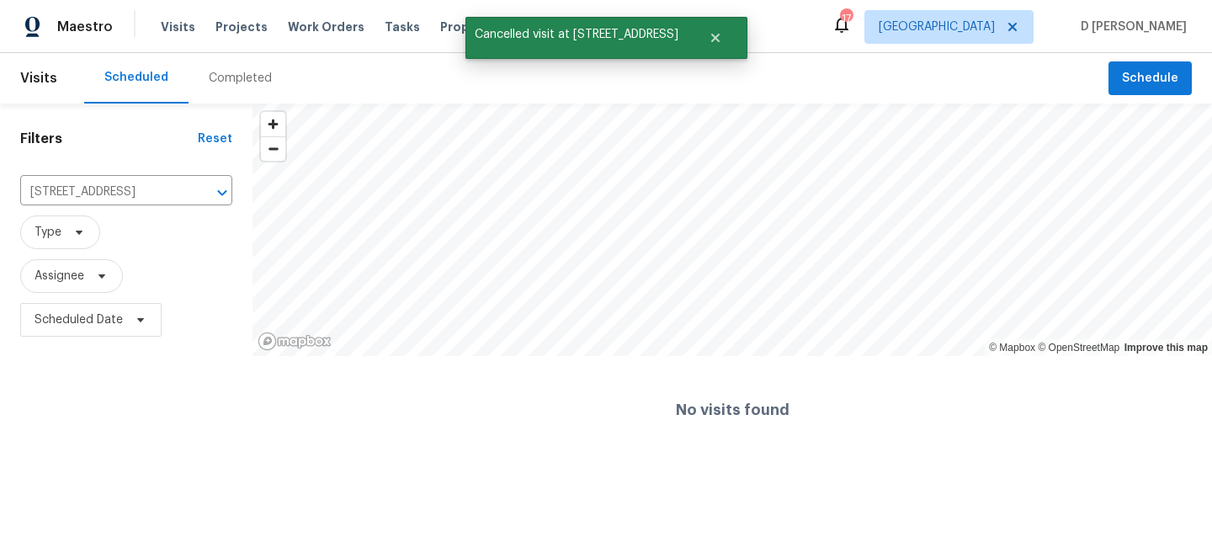
click at [985, 450] on div "No visits found" at bounding box center [733, 410] width 960 height 108
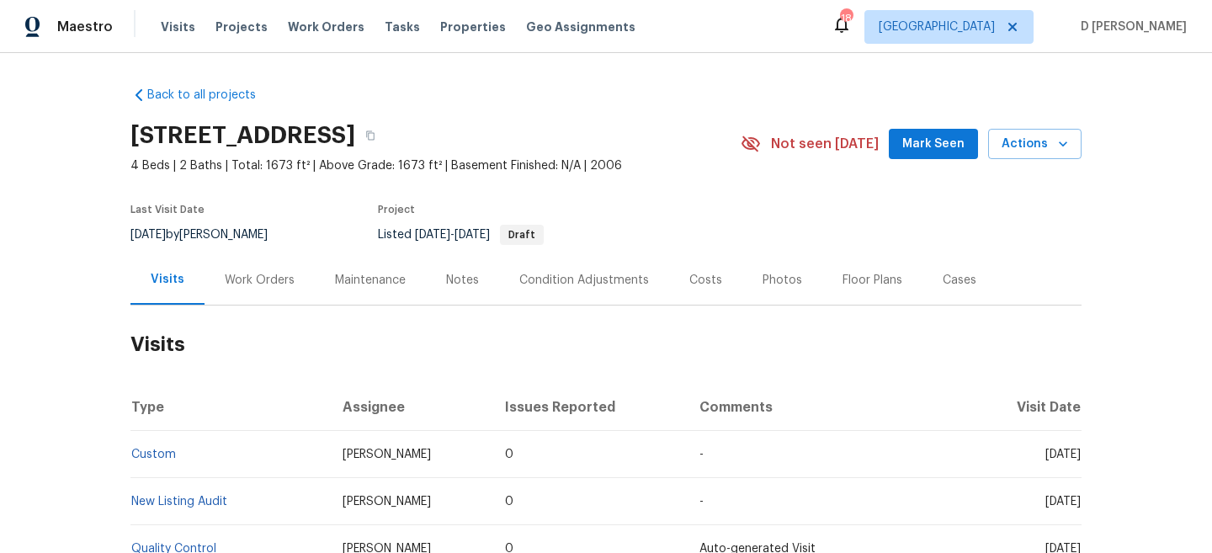
scroll to position [116, 0]
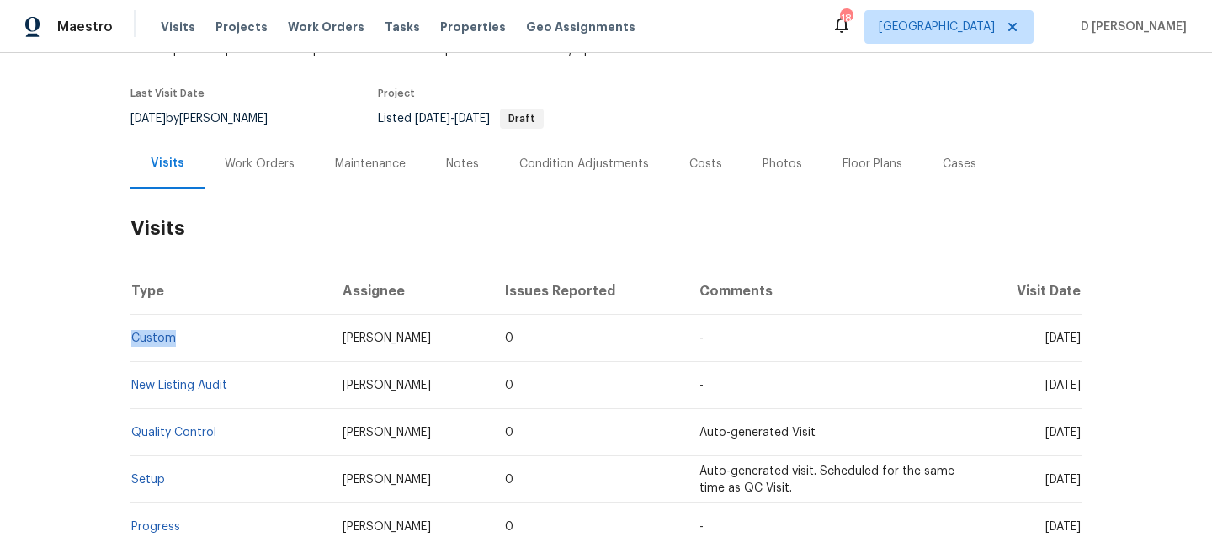
drag, startPoint x: 179, startPoint y: 341, endPoint x: 130, endPoint y: 336, distance: 49.1
click at [130, 336] on td "Custom" at bounding box center [229, 338] width 199 height 47
copy link "Custom"
